Goal: Find specific page/section: Find specific page/section

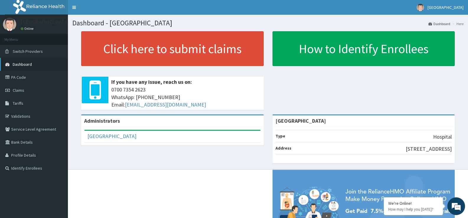
click at [52, 64] on link "Dashboard" at bounding box center [34, 64] width 68 height 13
click at [30, 118] on link "Validations" at bounding box center [34, 116] width 68 height 13
